Goal: Entertainment & Leisure: Consume media (video, audio)

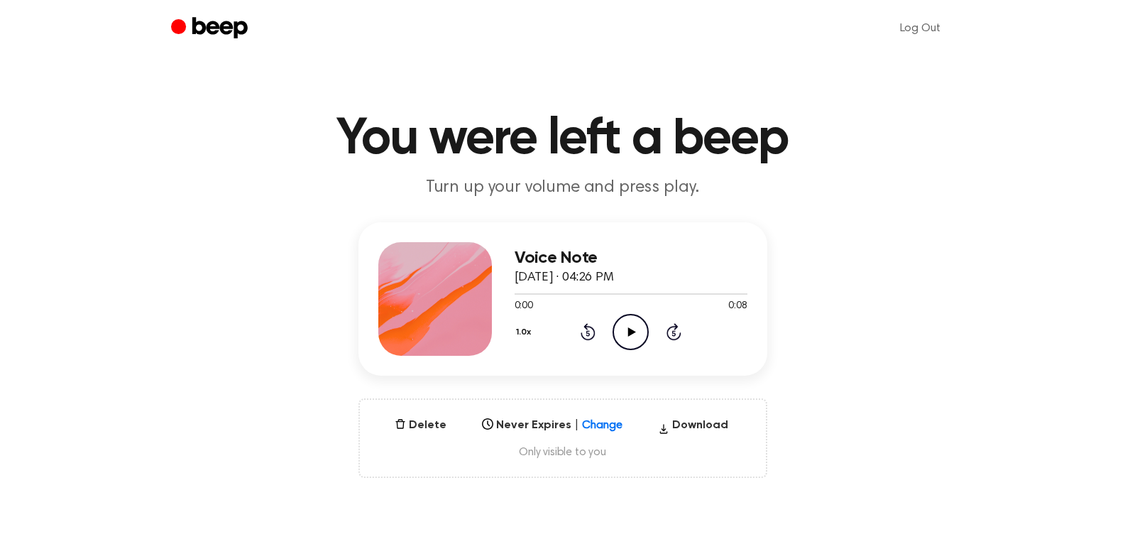
click at [624, 343] on icon "Play Audio" at bounding box center [631, 332] width 36 height 36
click at [624, 343] on icon "Pause Audio" at bounding box center [631, 332] width 36 height 36
click at [628, 339] on icon "Play Audio" at bounding box center [631, 332] width 36 height 36
click at [635, 342] on icon "Play Audio" at bounding box center [631, 332] width 36 height 36
click at [635, 342] on icon "Pause Audio" at bounding box center [631, 332] width 36 height 36
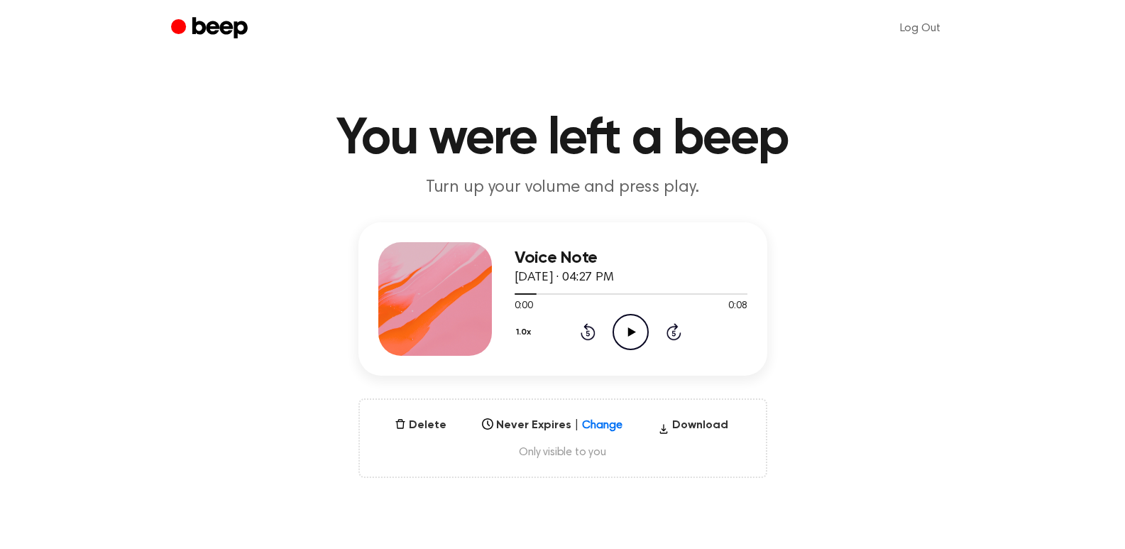
click at [635, 342] on icon "Play Audio" at bounding box center [631, 332] width 36 height 36
click at [630, 333] on icon at bounding box center [632, 331] width 8 height 9
click at [629, 328] on icon at bounding box center [632, 331] width 8 height 9
click at [633, 337] on icon "Play Audio" at bounding box center [631, 332] width 36 height 36
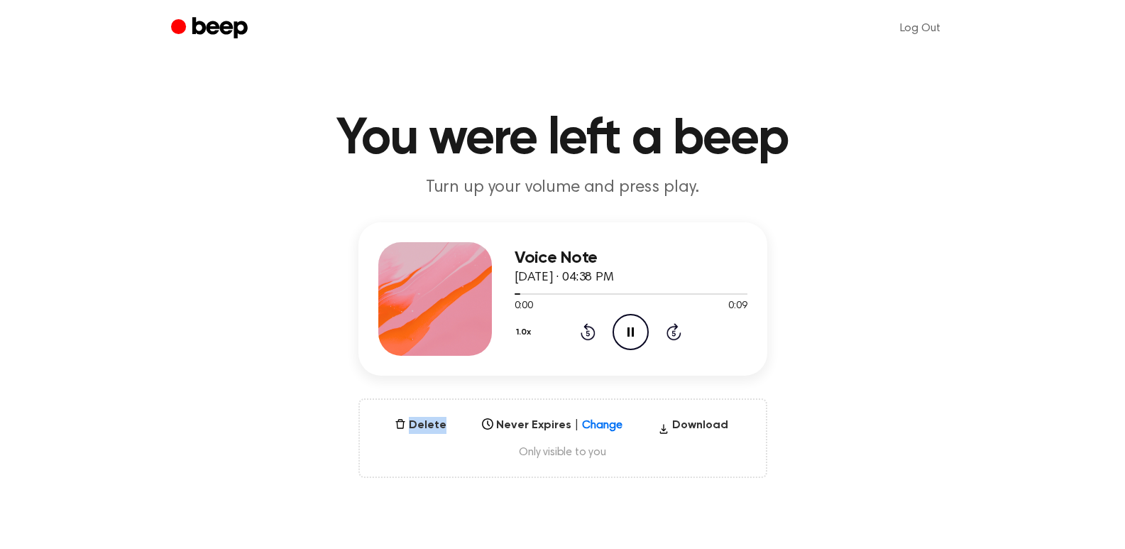
click at [633, 337] on icon "Pause Audio" at bounding box center [631, 332] width 36 height 36
click at [633, 337] on icon "Play Audio" at bounding box center [631, 332] width 36 height 36
click at [633, 337] on icon "Pause Audio" at bounding box center [631, 332] width 36 height 36
click at [633, 337] on icon "Play Audio" at bounding box center [631, 332] width 36 height 36
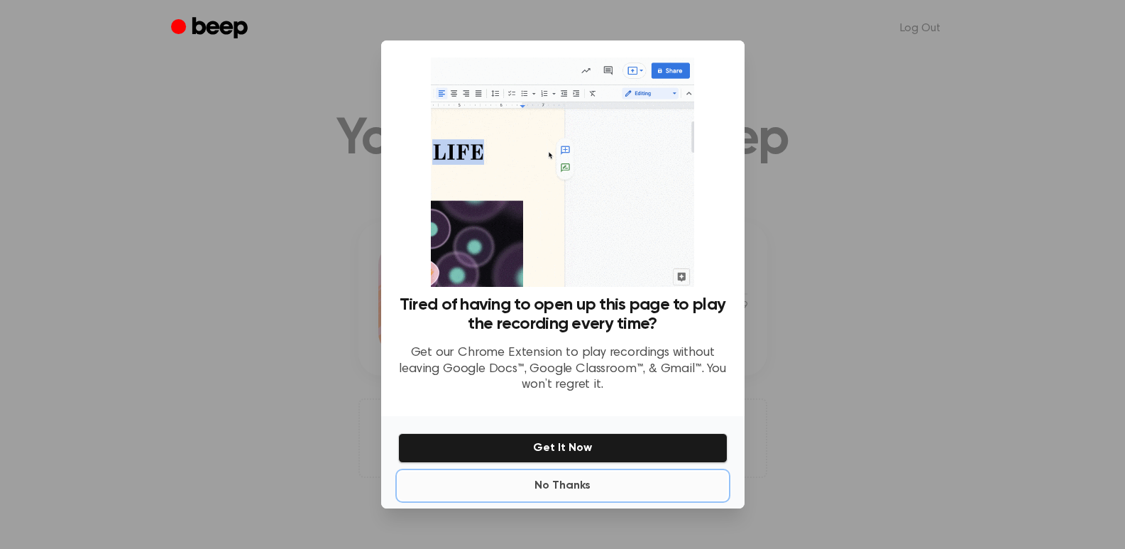
click at [578, 487] on button "No Thanks" at bounding box center [562, 485] width 329 height 28
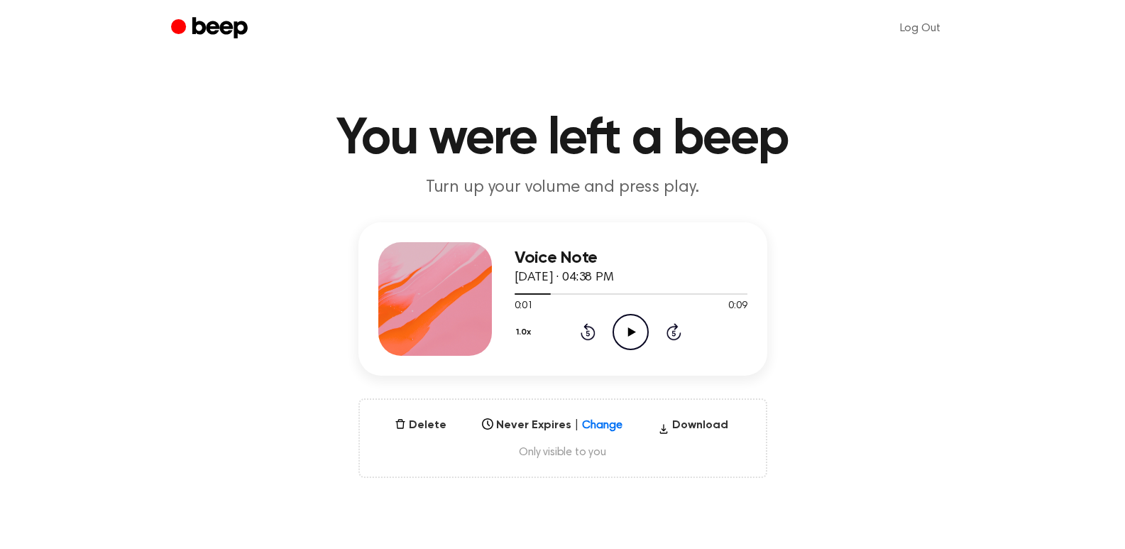
click at [632, 336] on icon "Play Audio" at bounding box center [631, 332] width 36 height 36
click at [632, 336] on icon at bounding box center [630, 331] width 6 height 9
click at [632, 336] on icon "Play Audio" at bounding box center [631, 332] width 36 height 36
click at [632, 330] on icon at bounding box center [632, 331] width 8 height 9
click at [640, 322] on icon "Play Audio" at bounding box center [631, 332] width 36 height 36
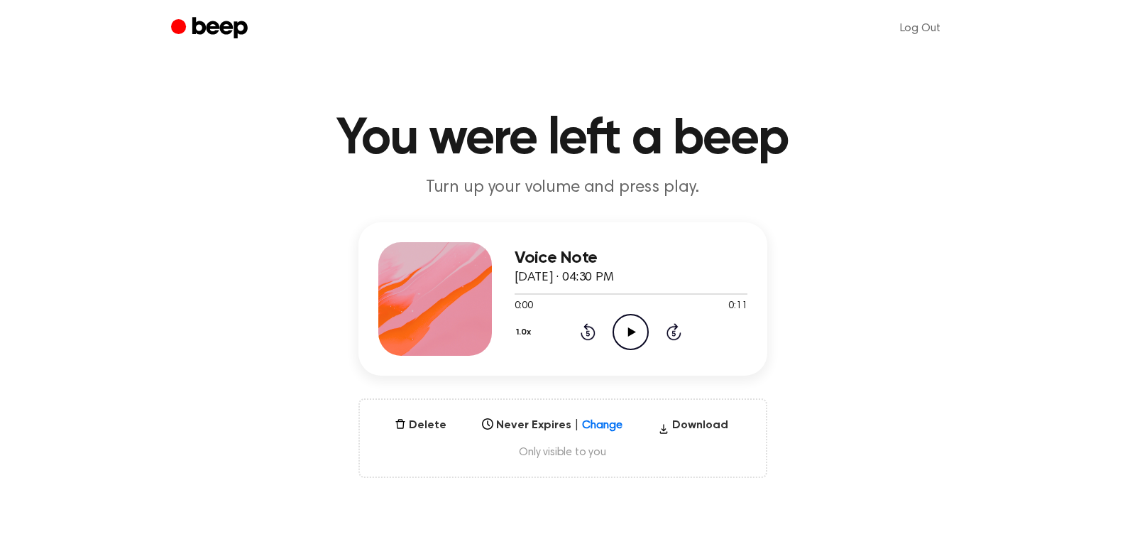
click at [631, 338] on icon "Play Audio" at bounding box center [631, 332] width 36 height 36
click at [630, 331] on icon at bounding box center [632, 331] width 8 height 9
click at [633, 336] on icon "Play Audio" at bounding box center [631, 332] width 36 height 36
click at [637, 341] on icon "Play Audio" at bounding box center [631, 332] width 36 height 36
click at [638, 330] on icon "Play Audio" at bounding box center [631, 332] width 36 height 36
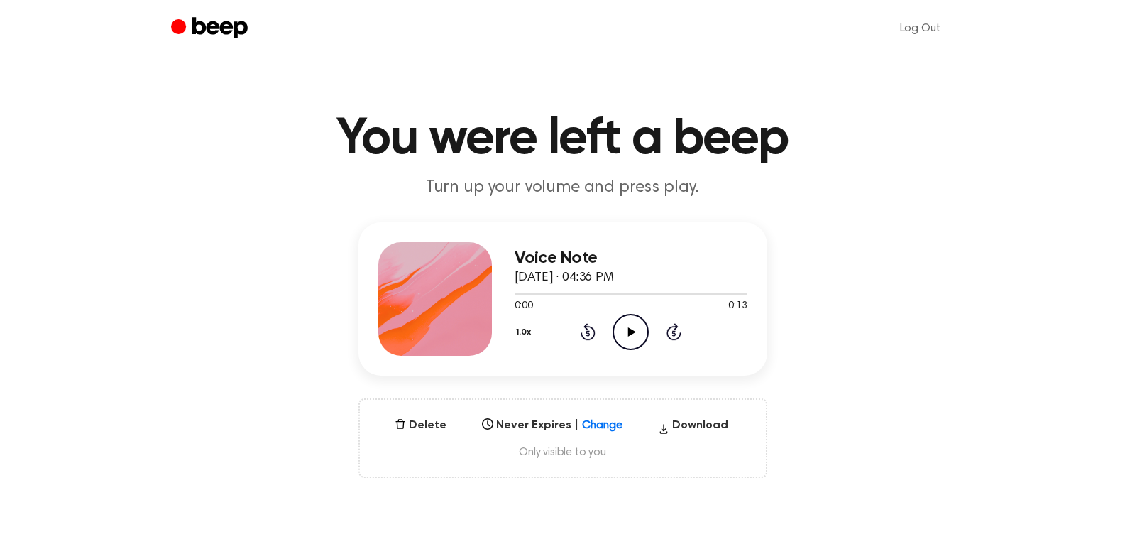
click at [625, 324] on icon "Play Audio" at bounding box center [631, 332] width 36 height 36
click at [632, 325] on icon "Play Audio" at bounding box center [631, 332] width 36 height 36
click at [630, 324] on icon "Play Audio" at bounding box center [631, 332] width 36 height 36
click at [629, 333] on icon at bounding box center [632, 331] width 8 height 9
click at [634, 318] on icon "Play Audio" at bounding box center [631, 332] width 36 height 36
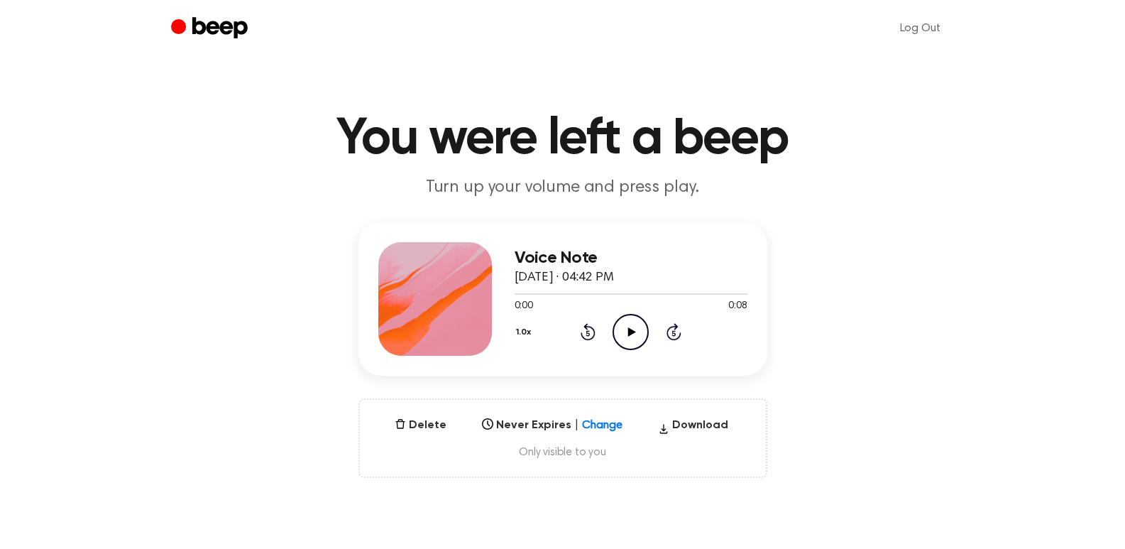
click at [632, 317] on icon "Play Audio" at bounding box center [631, 332] width 36 height 36
click at [629, 326] on icon "Play Audio" at bounding box center [631, 332] width 36 height 36
click at [627, 329] on icon "Play Audio" at bounding box center [631, 332] width 36 height 36
click at [629, 320] on icon "Play Audio" at bounding box center [631, 332] width 36 height 36
click at [627, 321] on icon "Play Audio" at bounding box center [631, 332] width 36 height 36
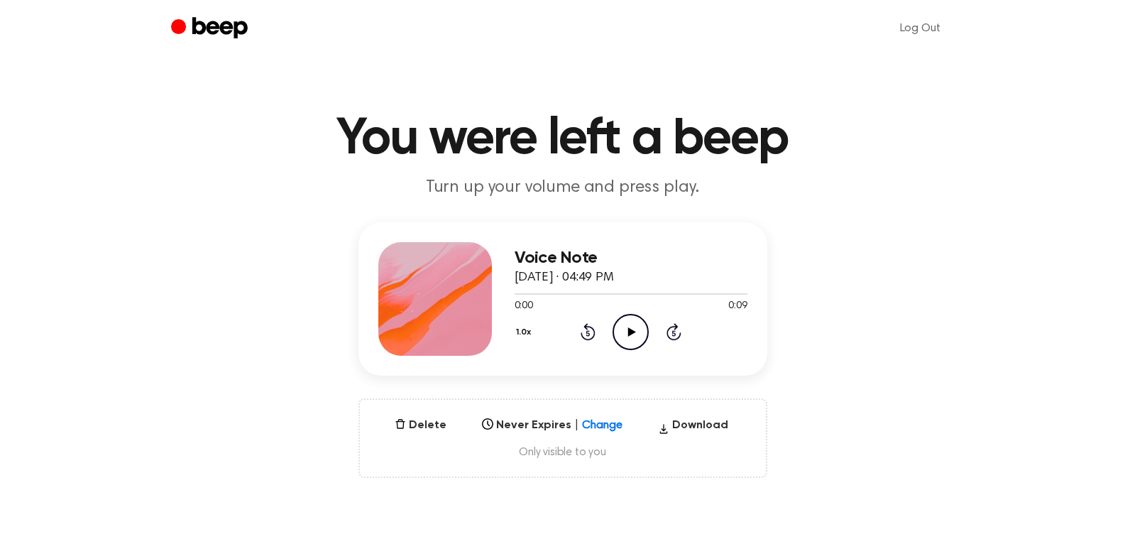
click at [624, 330] on icon "Play Audio" at bounding box center [631, 332] width 36 height 36
click at [635, 331] on icon at bounding box center [632, 331] width 8 height 9
click at [630, 327] on icon "Play Audio" at bounding box center [631, 332] width 36 height 36
click at [630, 329] on icon at bounding box center [632, 331] width 8 height 9
click at [626, 325] on icon "Play Audio" at bounding box center [631, 332] width 36 height 36
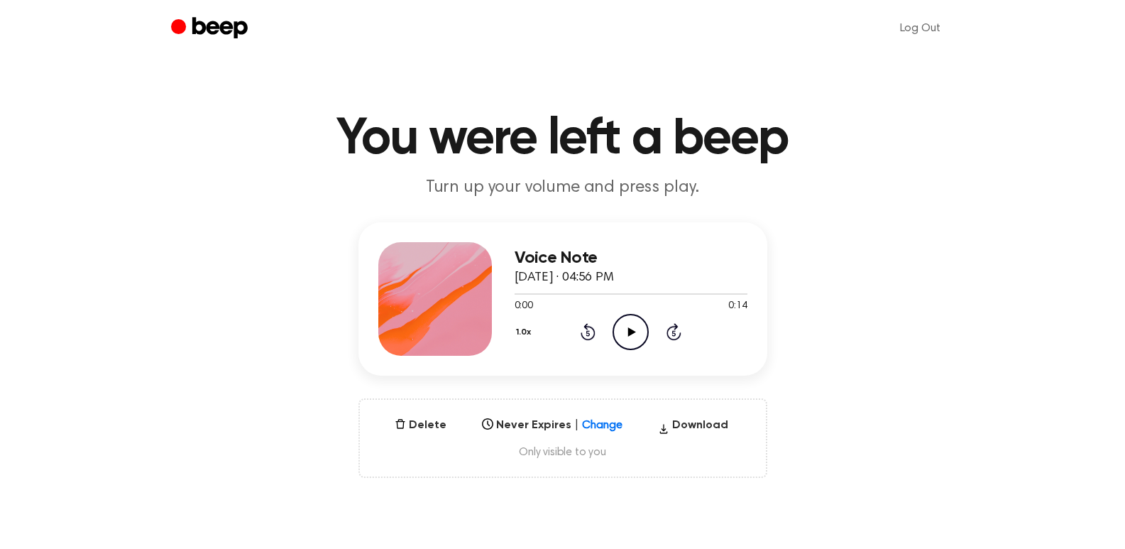
click at [626, 328] on icon "Play Audio" at bounding box center [631, 332] width 36 height 36
click at [622, 326] on icon "Play Audio" at bounding box center [631, 332] width 36 height 36
click at [632, 341] on icon "Play Audio" at bounding box center [631, 332] width 36 height 36
